Goal: Information Seeking & Learning: Learn about a topic

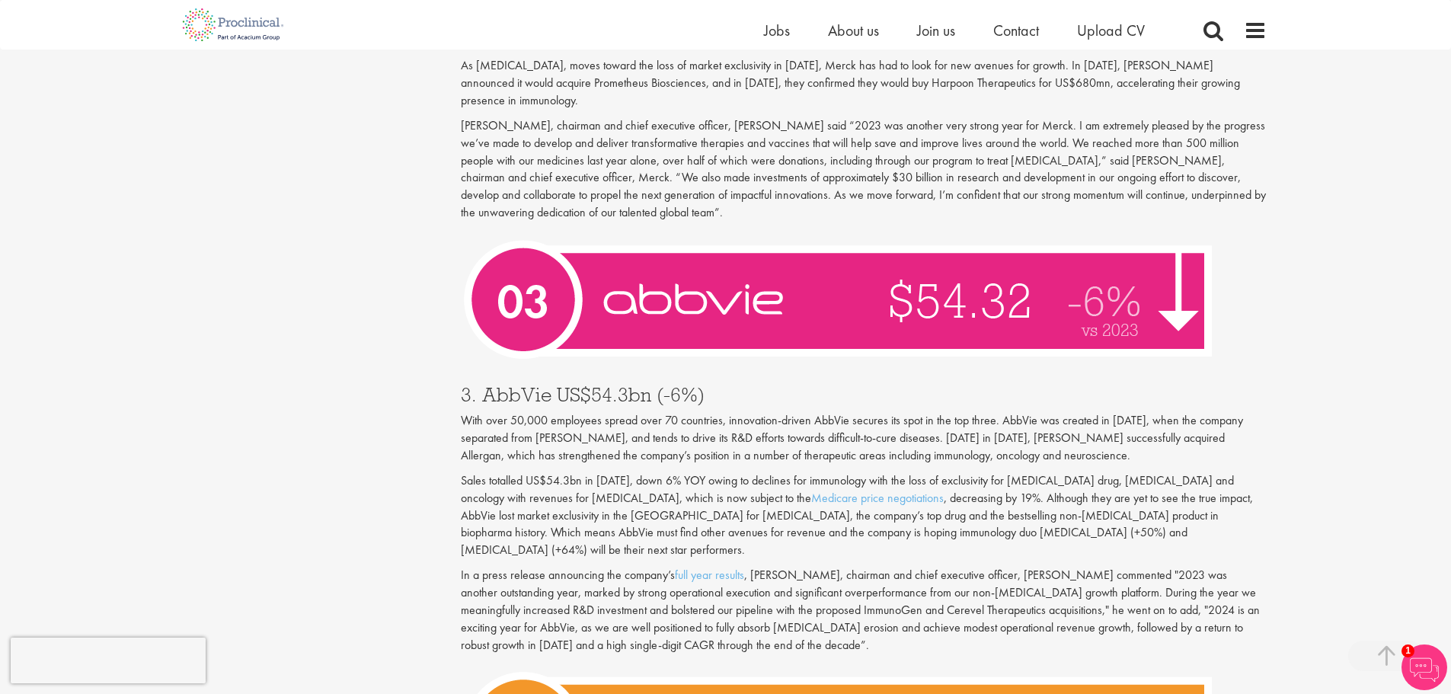
scroll to position [4646, 0]
